Goal: Navigation & Orientation: Find specific page/section

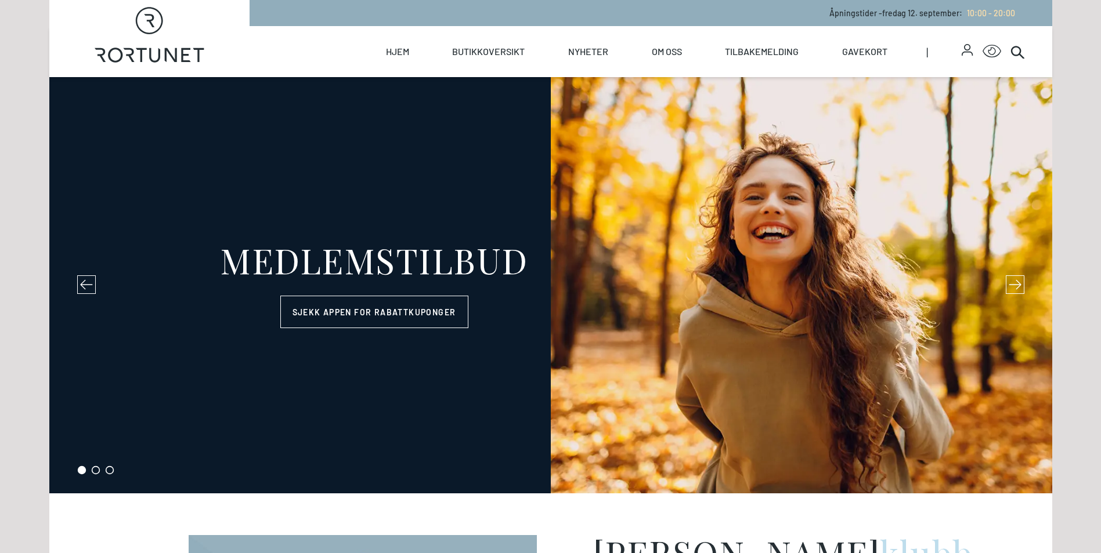
select select "NO"
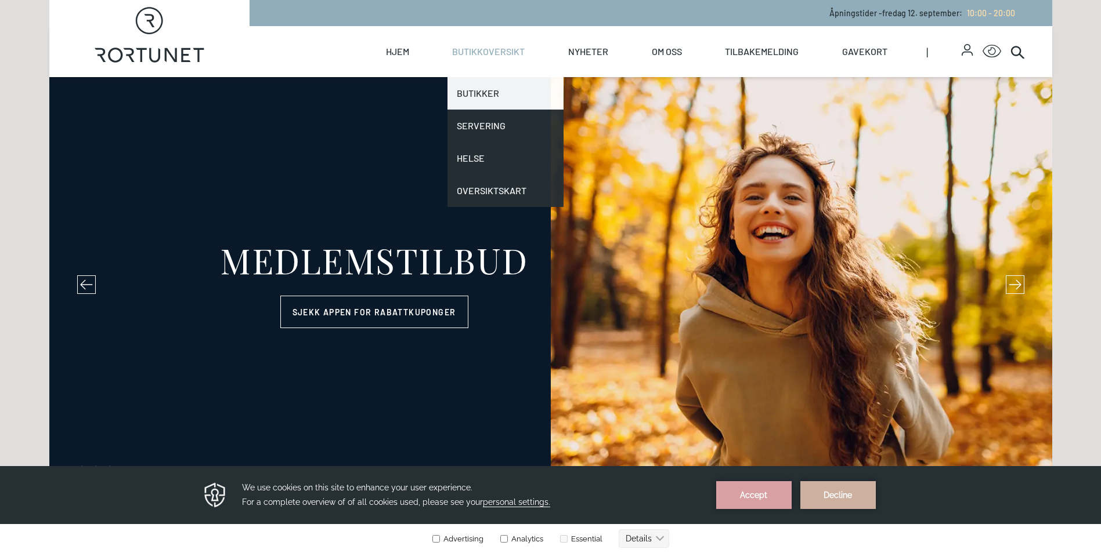
click at [475, 89] on link "Butikker" at bounding box center [505, 93] width 116 height 32
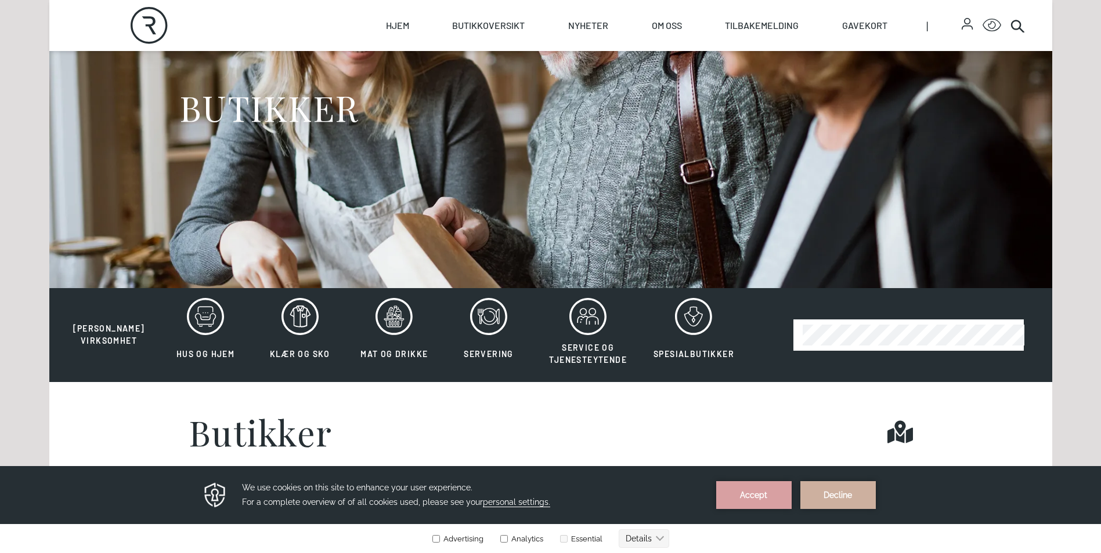
scroll to position [232, 0]
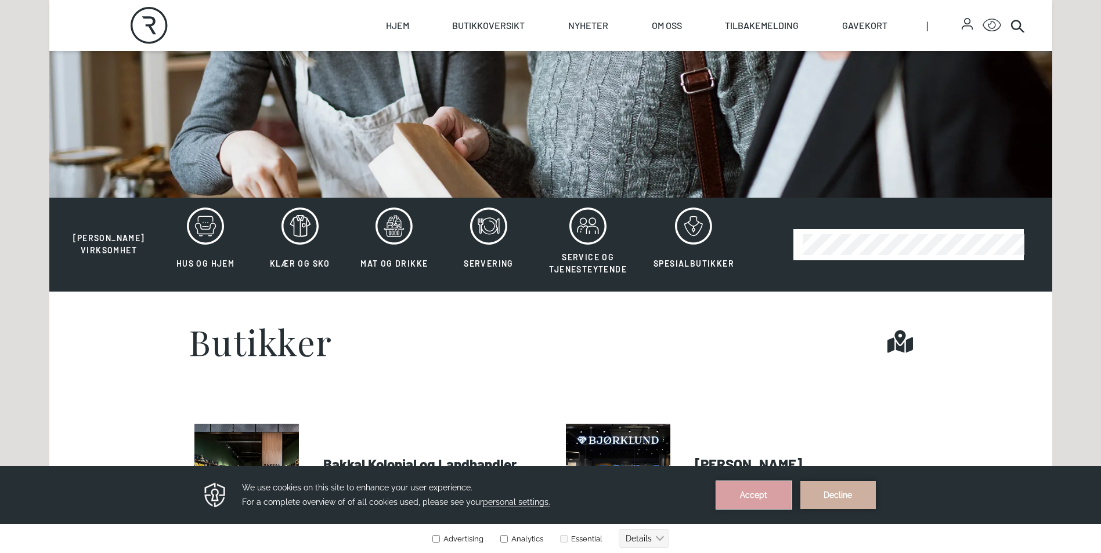
drag, startPoint x: 759, startPoint y: 504, endPoint x: 759, endPoint y: 969, distance: 465.9
click at [759, 504] on button "Accept" at bounding box center [753, 496] width 75 height 28
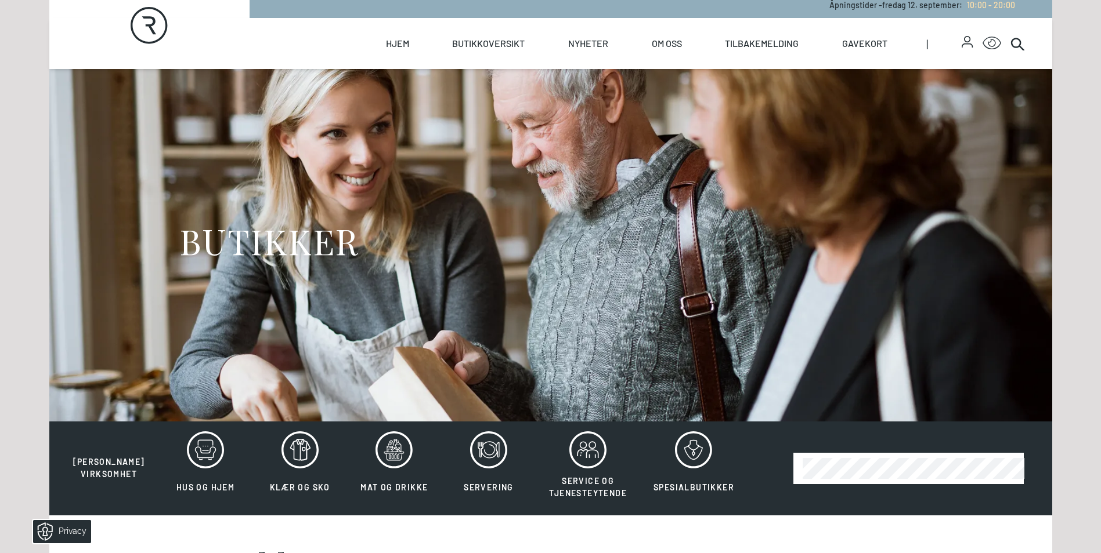
scroll to position [0, 0]
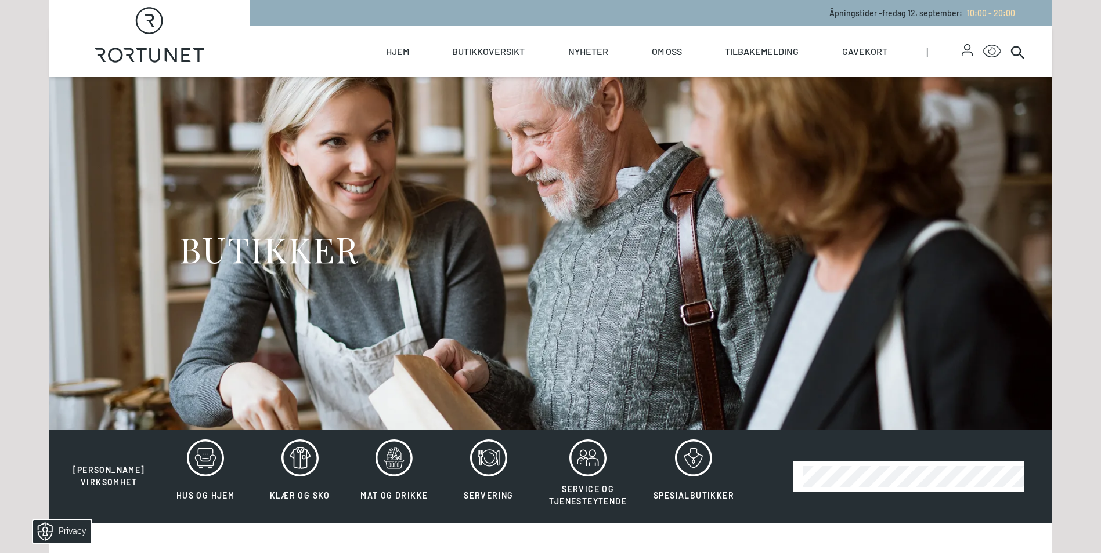
click at [160, 32] on icon "Rortunet" at bounding box center [150, 35] width 110 height 56
select select "NO"
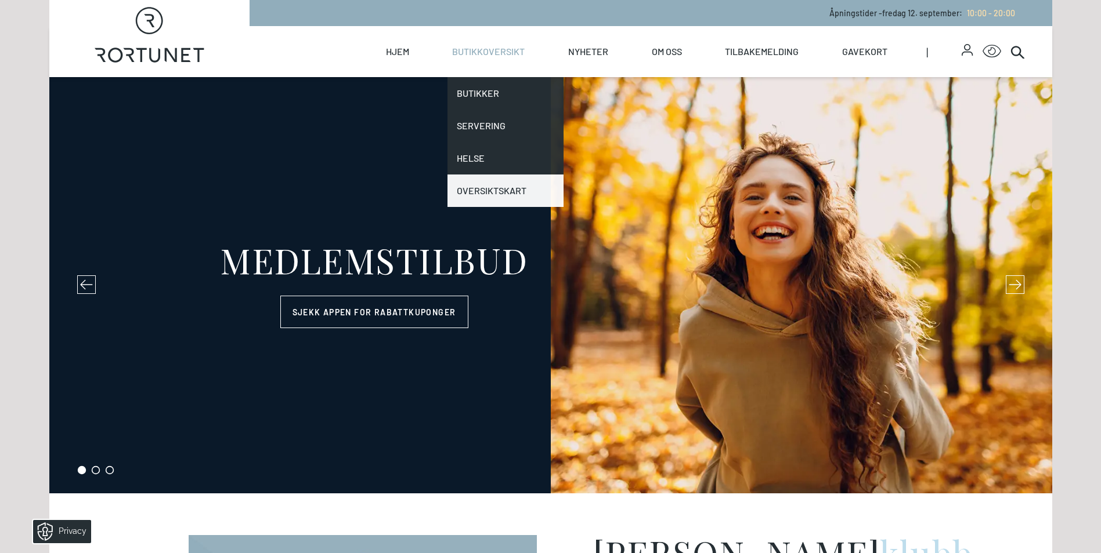
click at [495, 186] on link "Oversiktskart" at bounding box center [505, 191] width 116 height 32
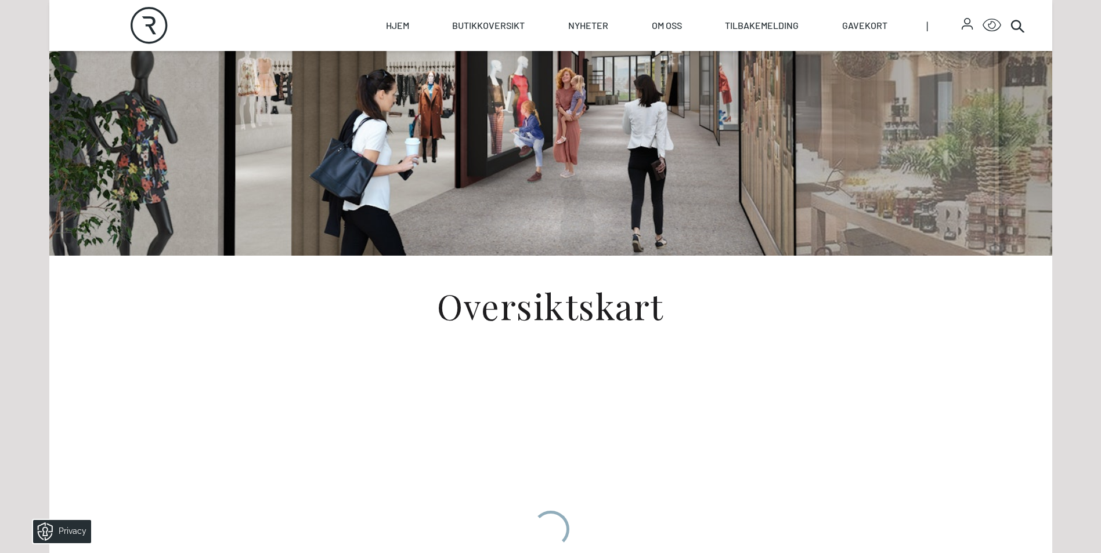
scroll to position [116, 0]
